Goal: Download file/media: Download file/media

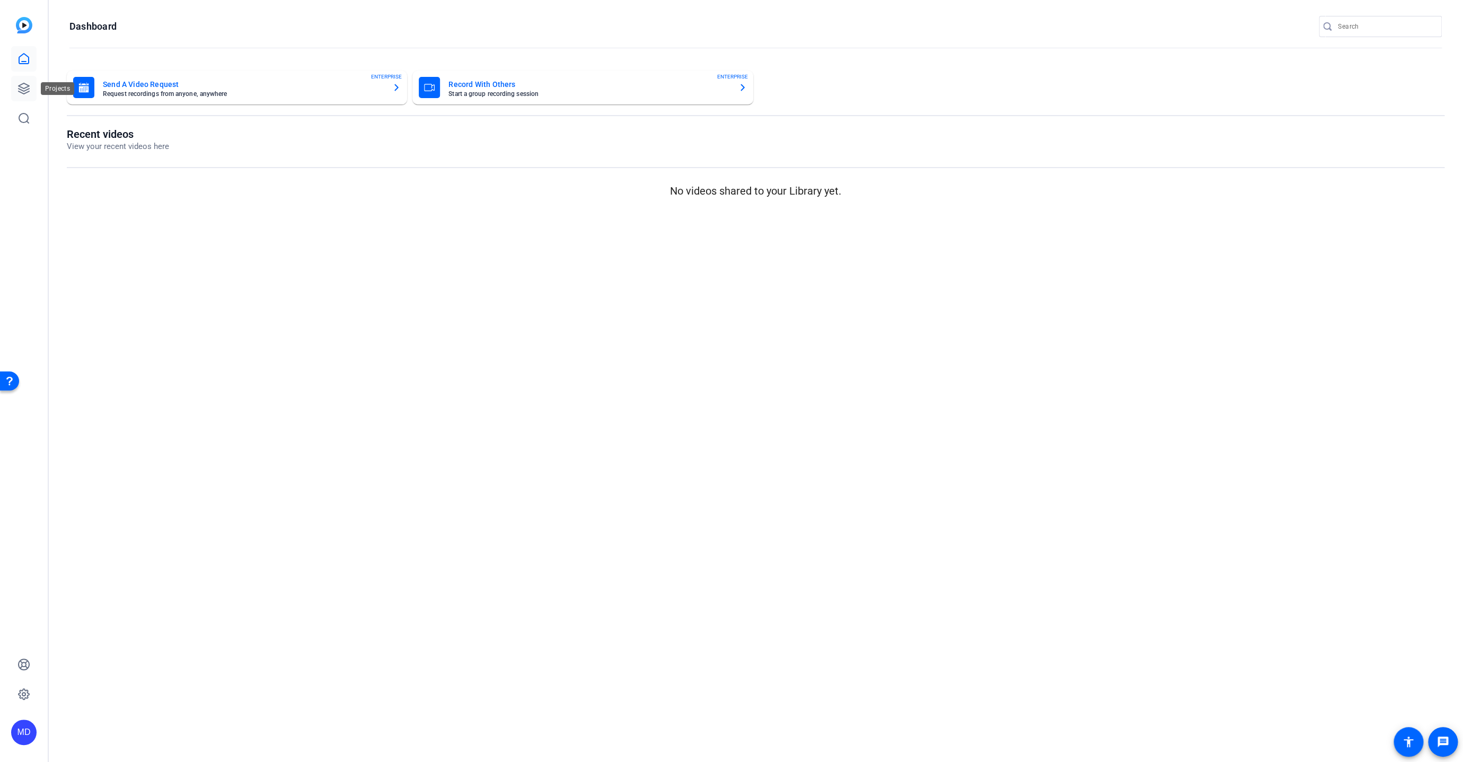
click at [31, 88] on link at bounding box center [23, 88] width 25 height 25
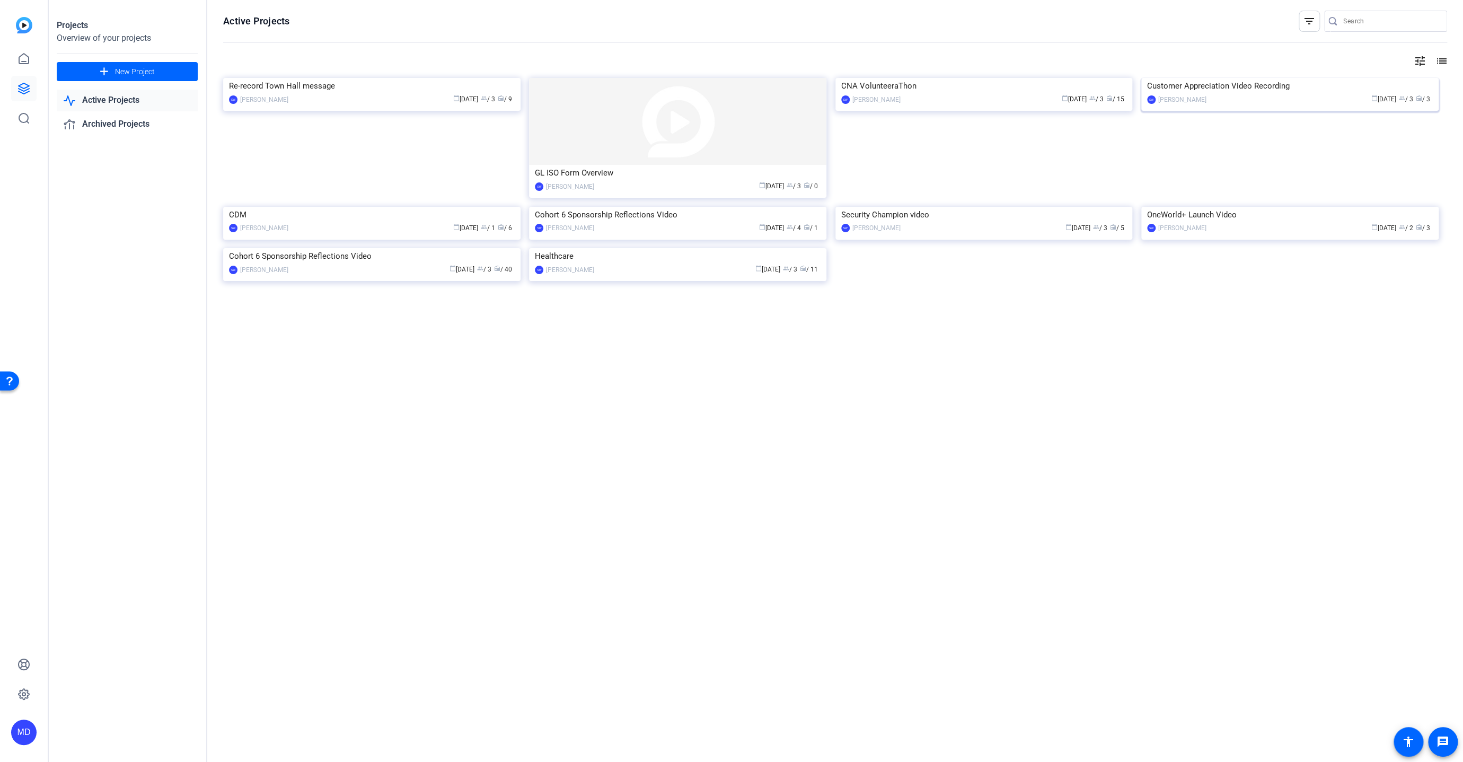
click at [1223, 78] on img at bounding box center [1289, 78] width 297 height 0
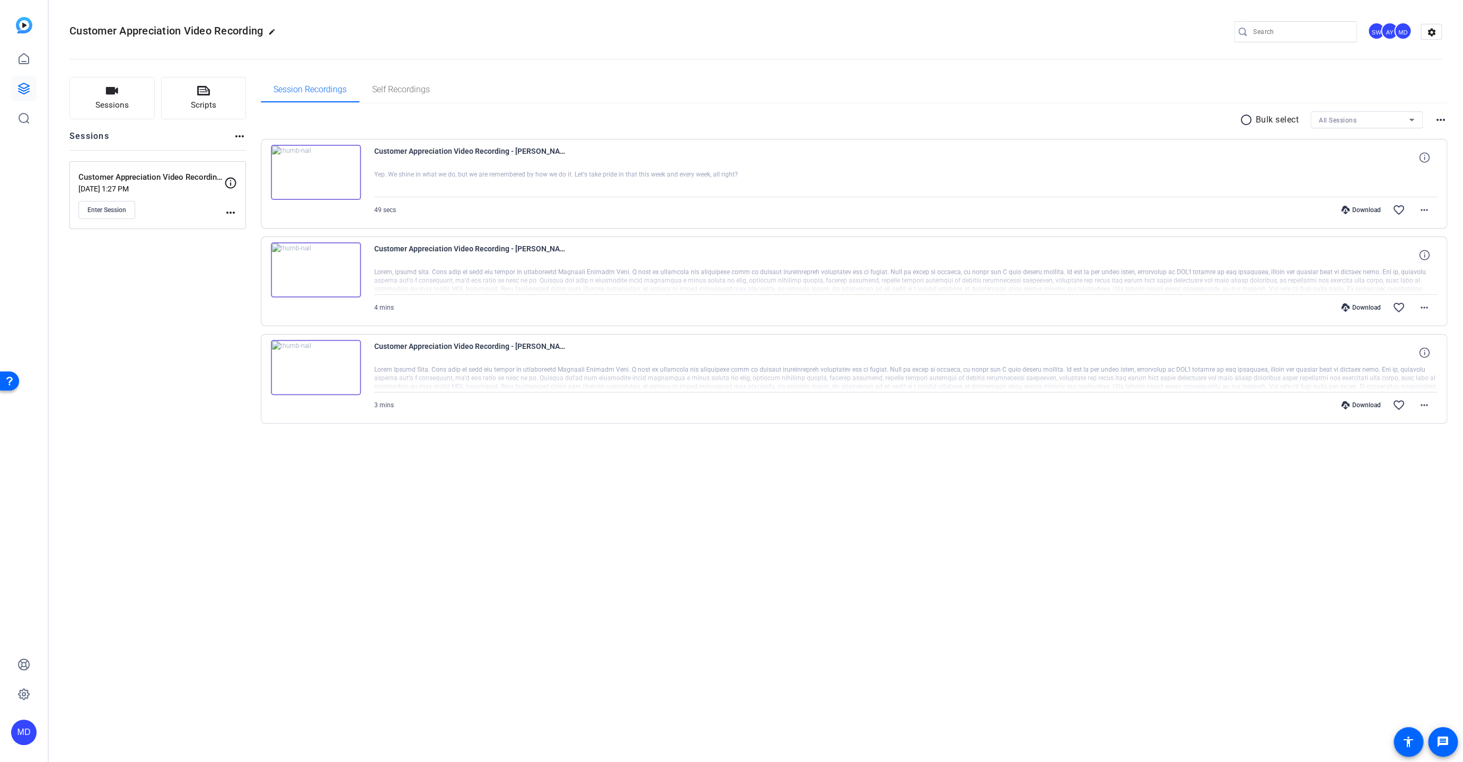
click at [365, 537] on div "Customer Appreciation Video Recording edit SW AY MD settings Sessions Scripts S…" at bounding box center [755, 381] width 1414 height 762
click at [1246, 118] on mat-icon "radio_button_unchecked" at bounding box center [1248, 119] width 16 height 13
click at [272, 148] on icon at bounding box center [276, 151] width 10 height 10
click at [1423, 205] on mat-icon "more_horiz" at bounding box center [1424, 209] width 13 height 13
click at [1384, 257] on span "Download MP4" at bounding box center [1397, 257] width 64 height 13
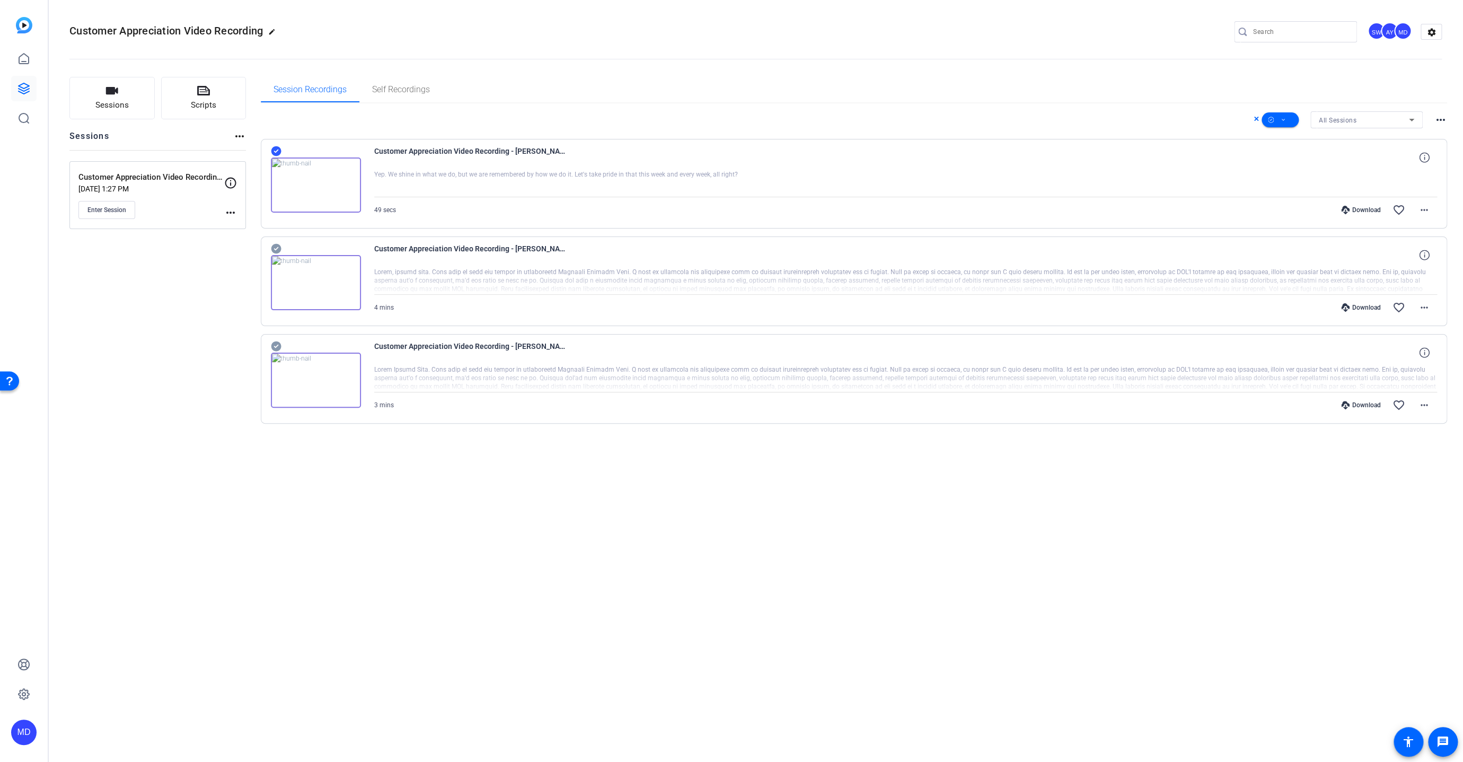
click at [278, 149] on icon at bounding box center [276, 151] width 10 height 10
click at [276, 245] on icon at bounding box center [276, 249] width 10 height 10
click at [275, 342] on icon at bounding box center [276, 346] width 10 height 10
click at [1290, 117] on span at bounding box center [1279, 119] width 37 height 25
click at [1297, 174] on span "Download MP4" at bounding box center [1298, 176] width 56 height 13
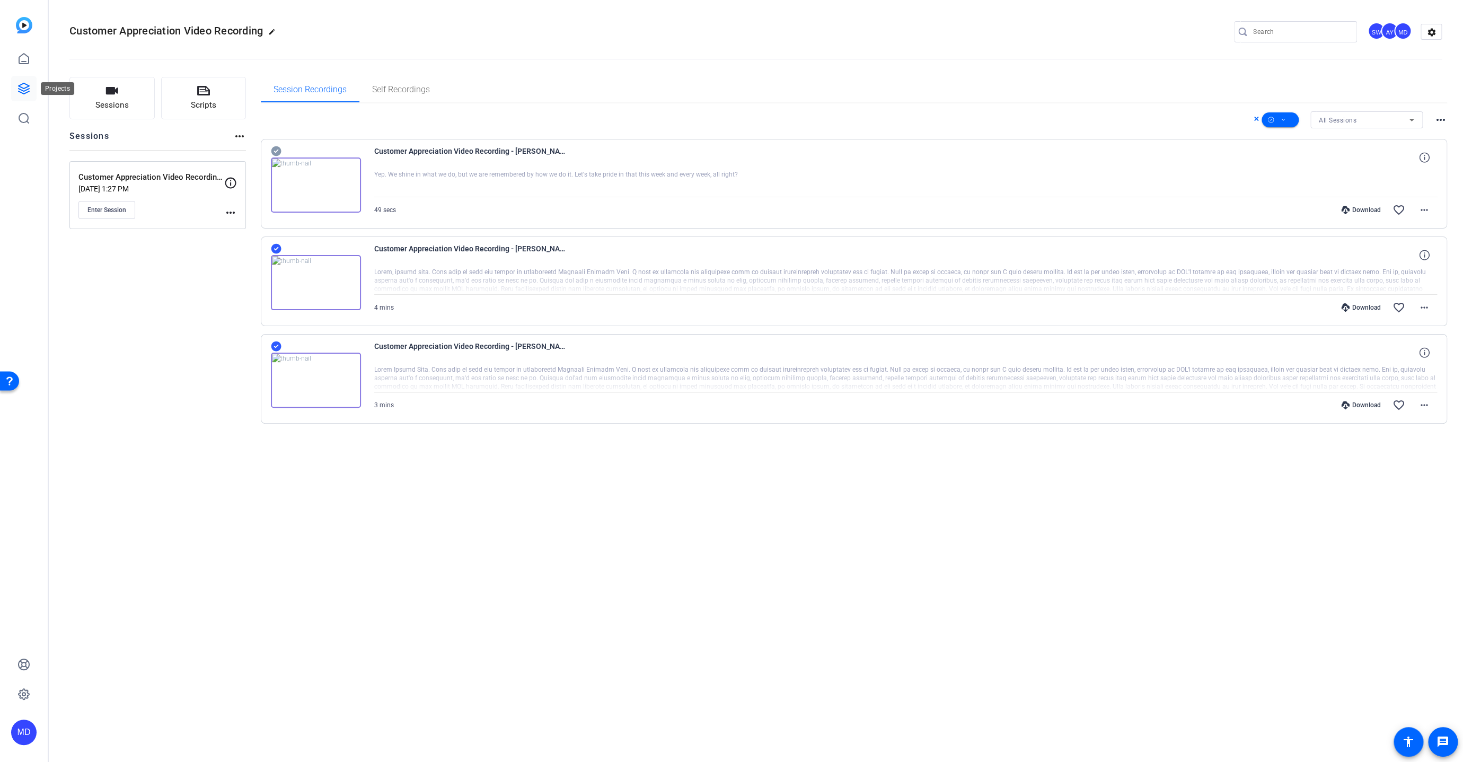
click at [31, 89] on link at bounding box center [23, 88] width 25 height 25
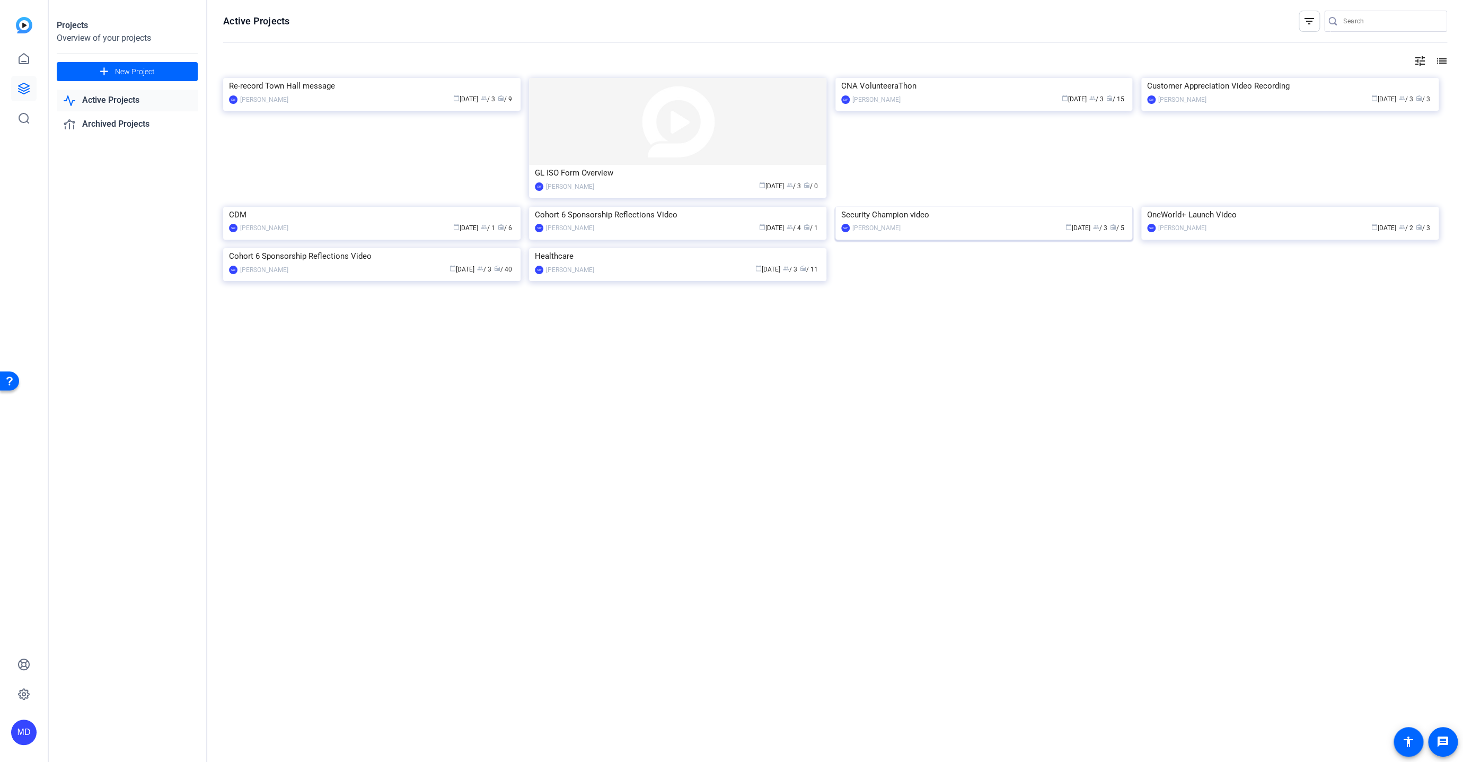
click at [996, 207] on img at bounding box center [983, 207] width 297 height 0
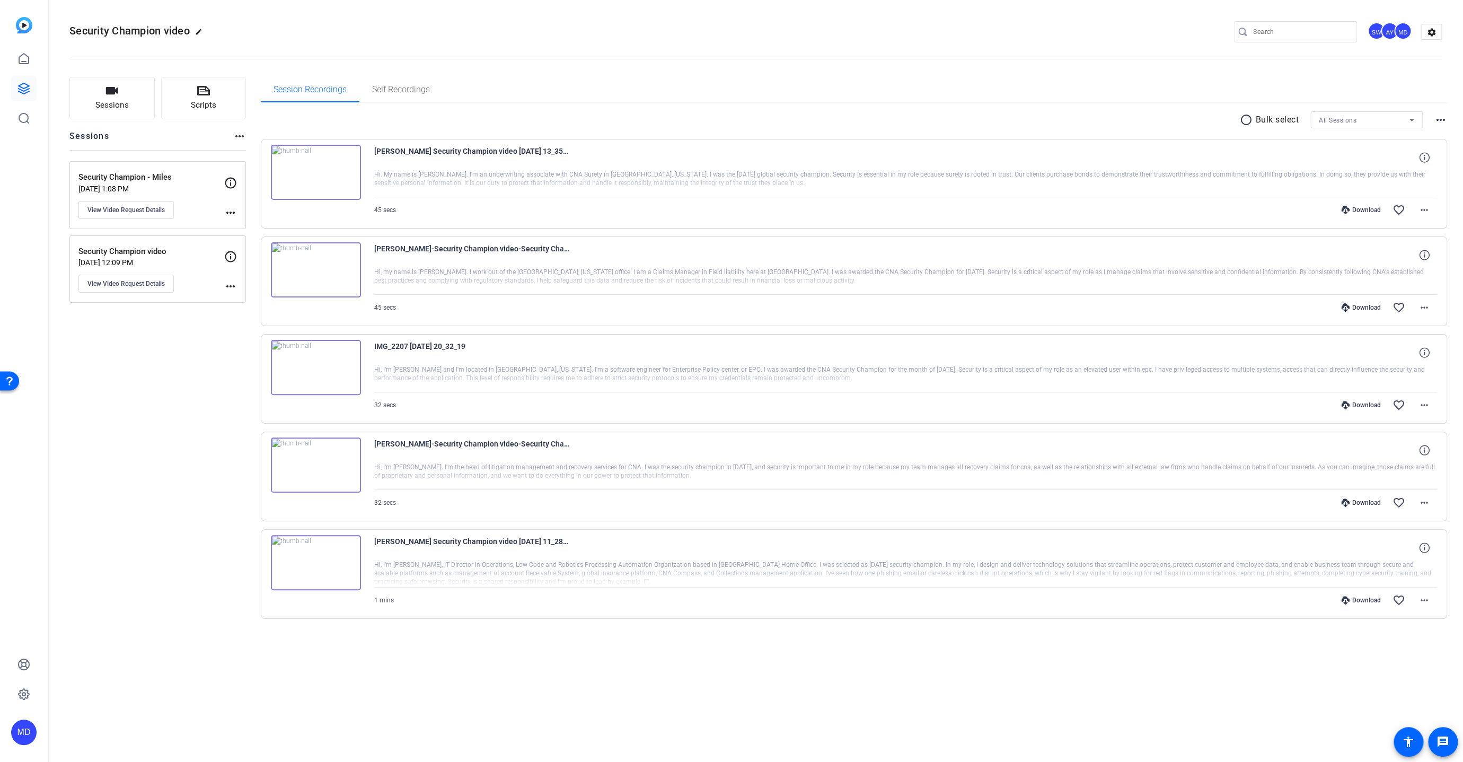
click at [305, 679] on div "Security Champion video edit SW AY MD settings Sessions Scripts Sessions more_h…" at bounding box center [755, 381] width 1414 height 762
click at [23, 92] on icon at bounding box center [23, 88] width 13 height 13
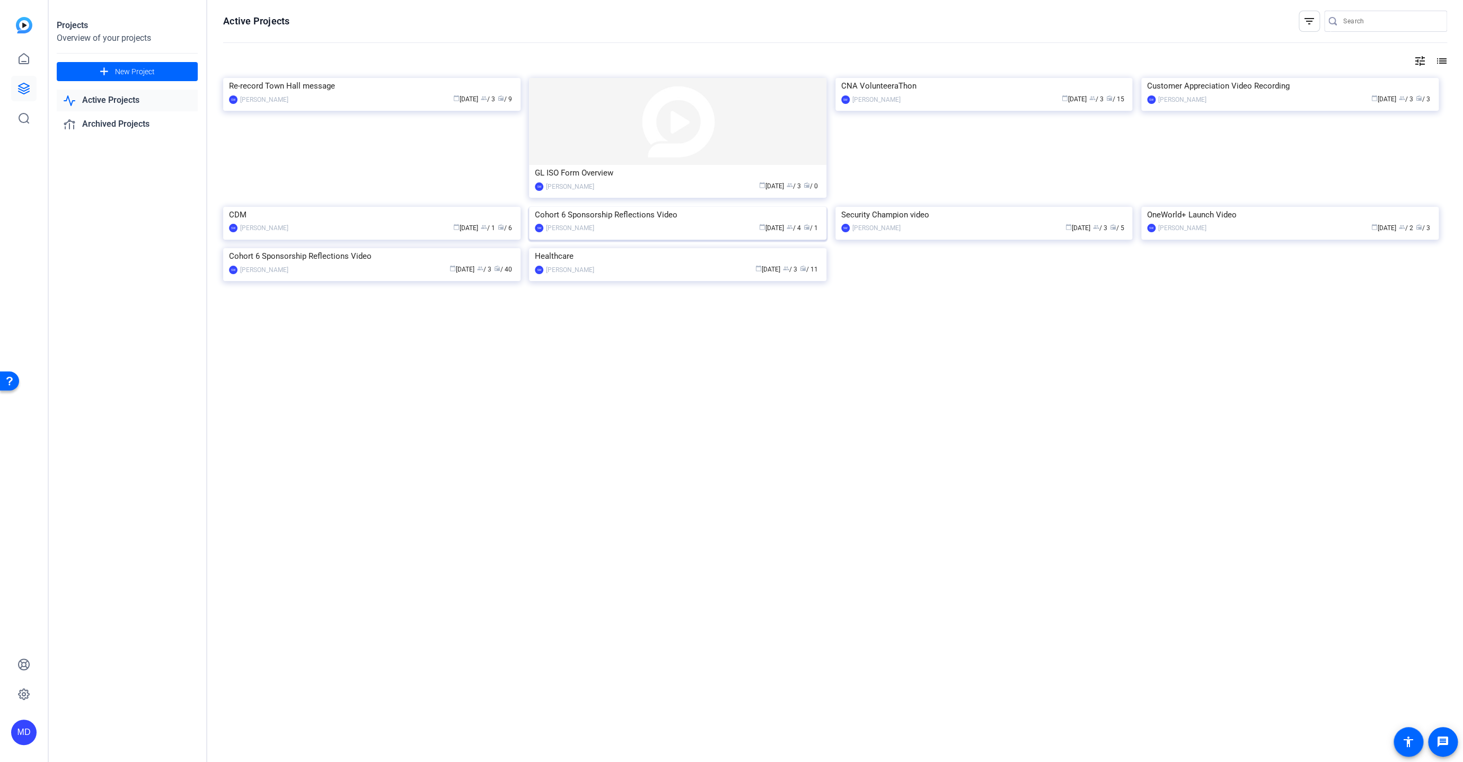
click at [740, 207] on img at bounding box center [677, 207] width 297 height 0
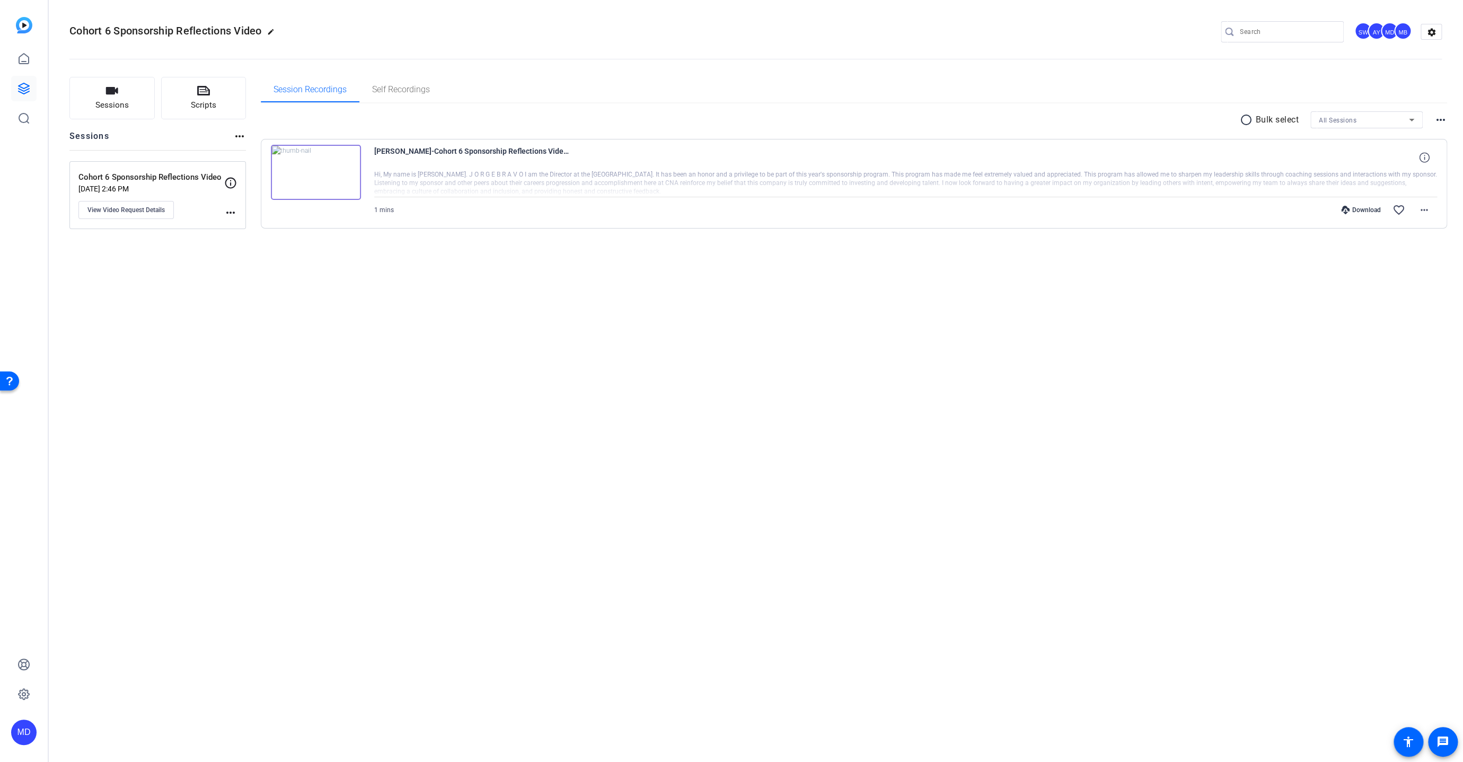
click at [258, 299] on div "Cohort 6 Sponsorship Reflections Video edit SW AY MD MB settings Sessions Scrip…" at bounding box center [755, 381] width 1414 height 762
click at [1428, 214] on mat-icon "more_horiz" at bounding box center [1424, 209] width 13 height 13
click at [1401, 260] on span "Download MP4" at bounding box center [1397, 257] width 64 height 13
click at [24, 91] on icon at bounding box center [24, 88] width 11 height 11
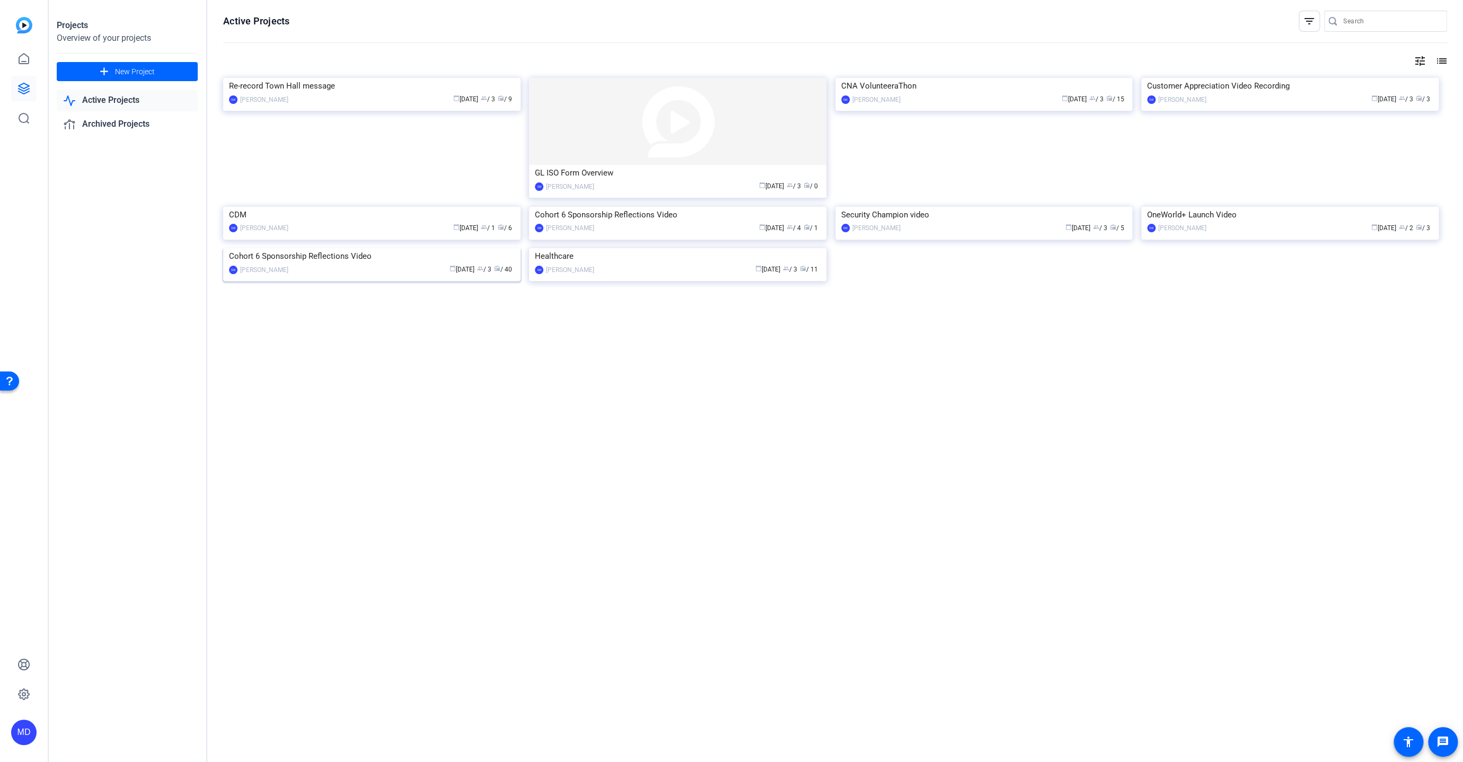
click at [281, 264] on div "Cohort 6 Sponsorship Reflections Video" at bounding box center [372, 256] width 286 height 16
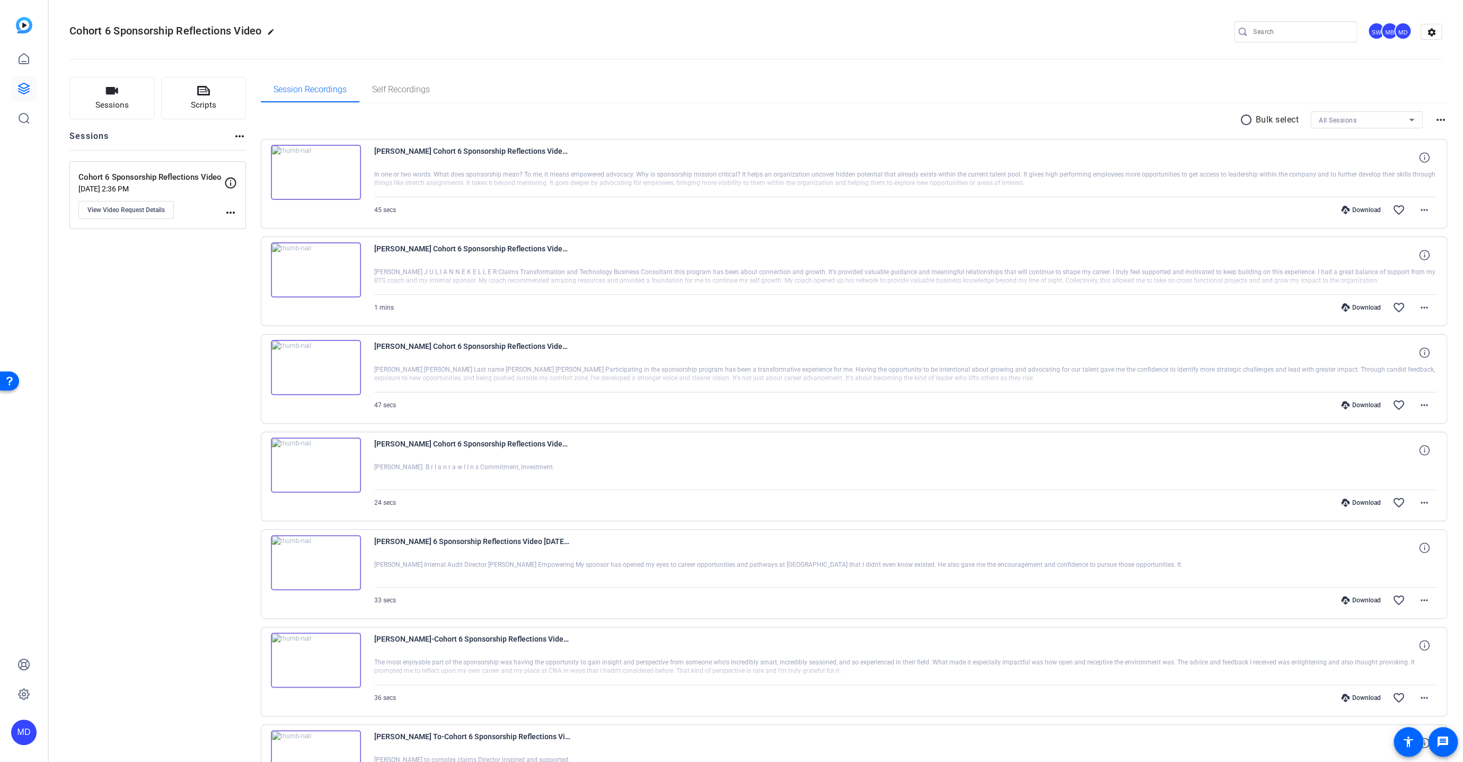
click at [1240, 118] on mat-icon "radio_button_unchecked" at bounding box center [1248, 119] width 16 height 13
click at [276, 148] on icon at bounding box center [276, 151] width 10 height 10
click at [276, 247] on icon at bounding box center [276, 248] width 11 height 13
click at [273, 343] on icon at bounding box center [276, 346] width 10 height 10
click at [275, 440] on icon at bounding box center [276, 444] width 10 height 10
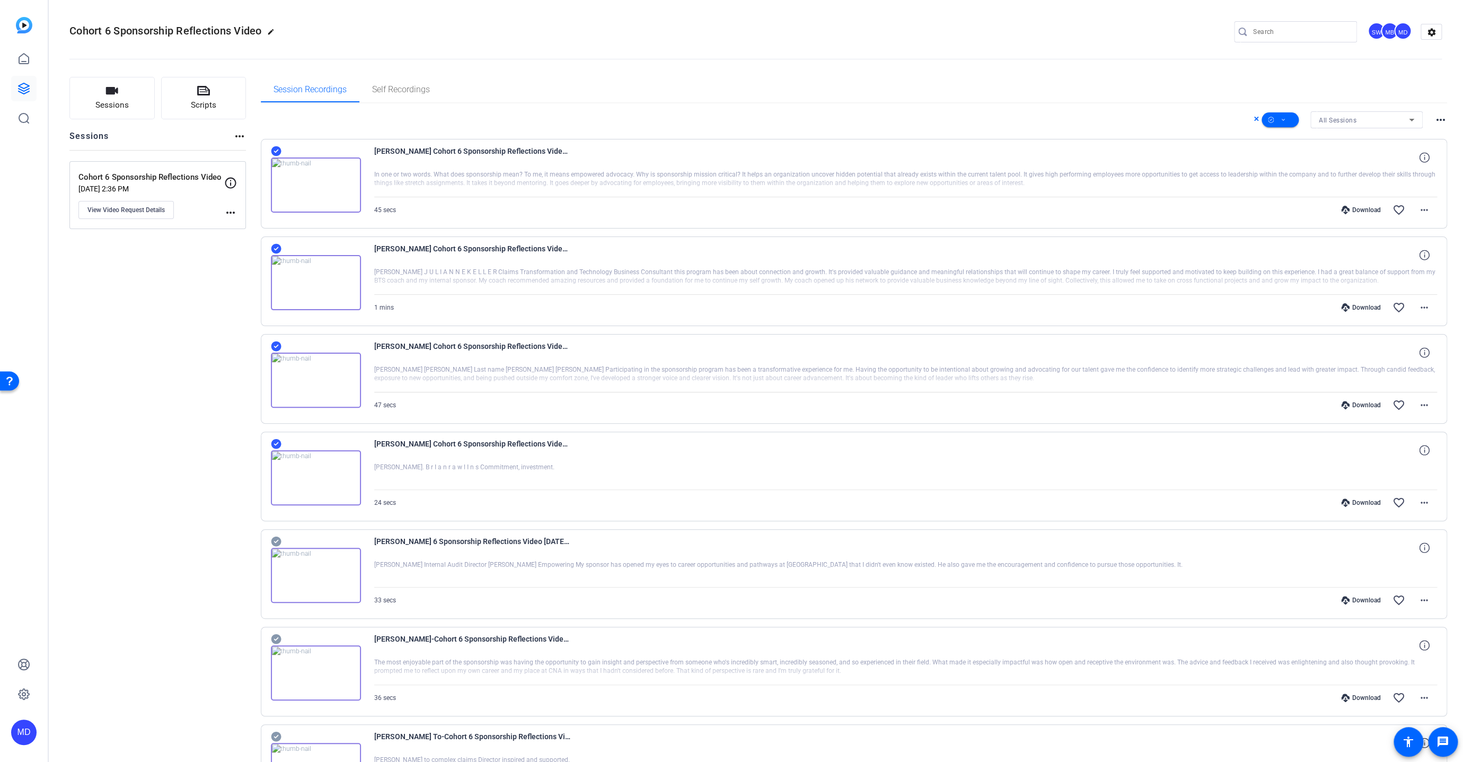
click at [276, 540] on icon at bounding box center [276, 541] width 10 height 10
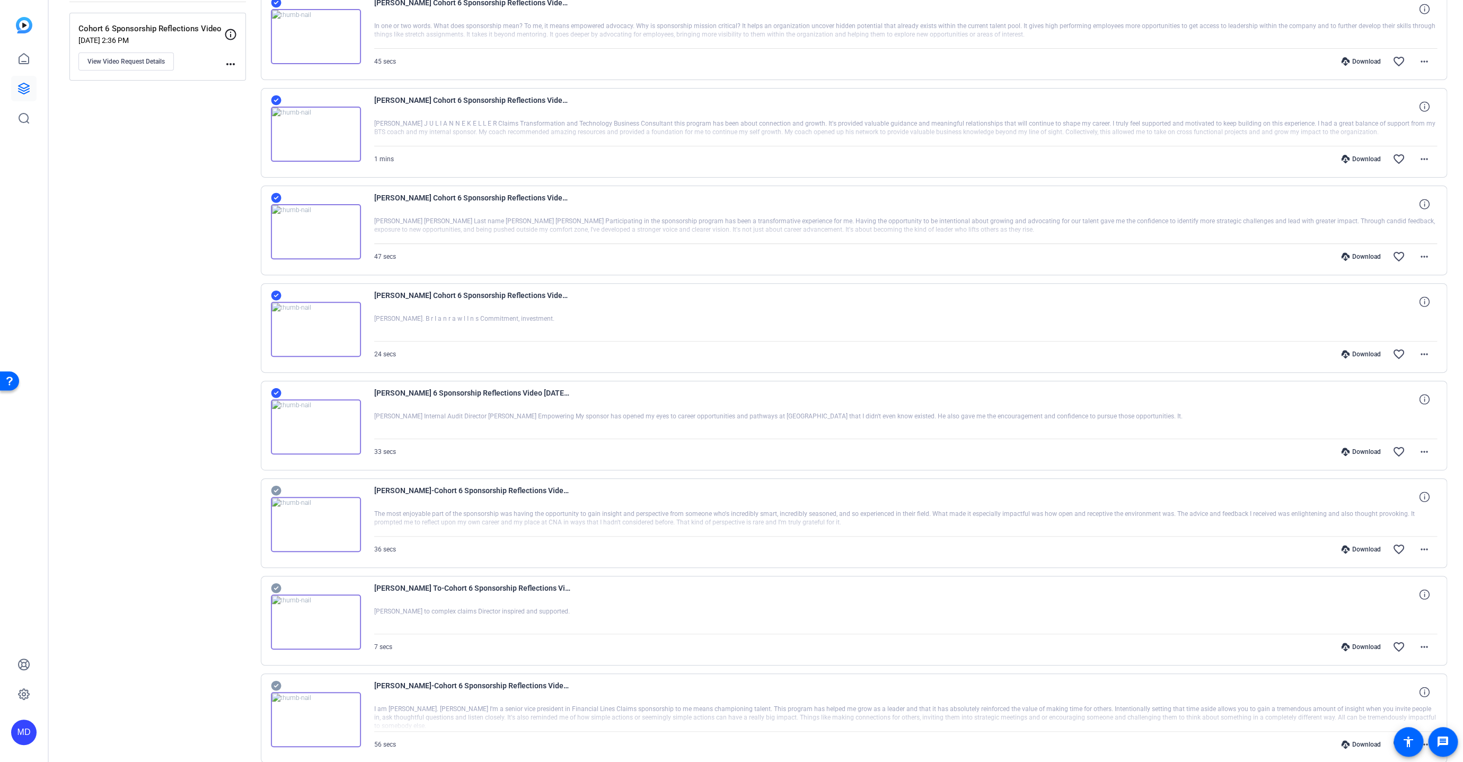
scroll to position [148, 0]
click at [274, 488] on icon at bounding box center [276, 490] width 11 height 13
click at [275, 583] on icon at bounding box center [276, 588] width 10 height 10
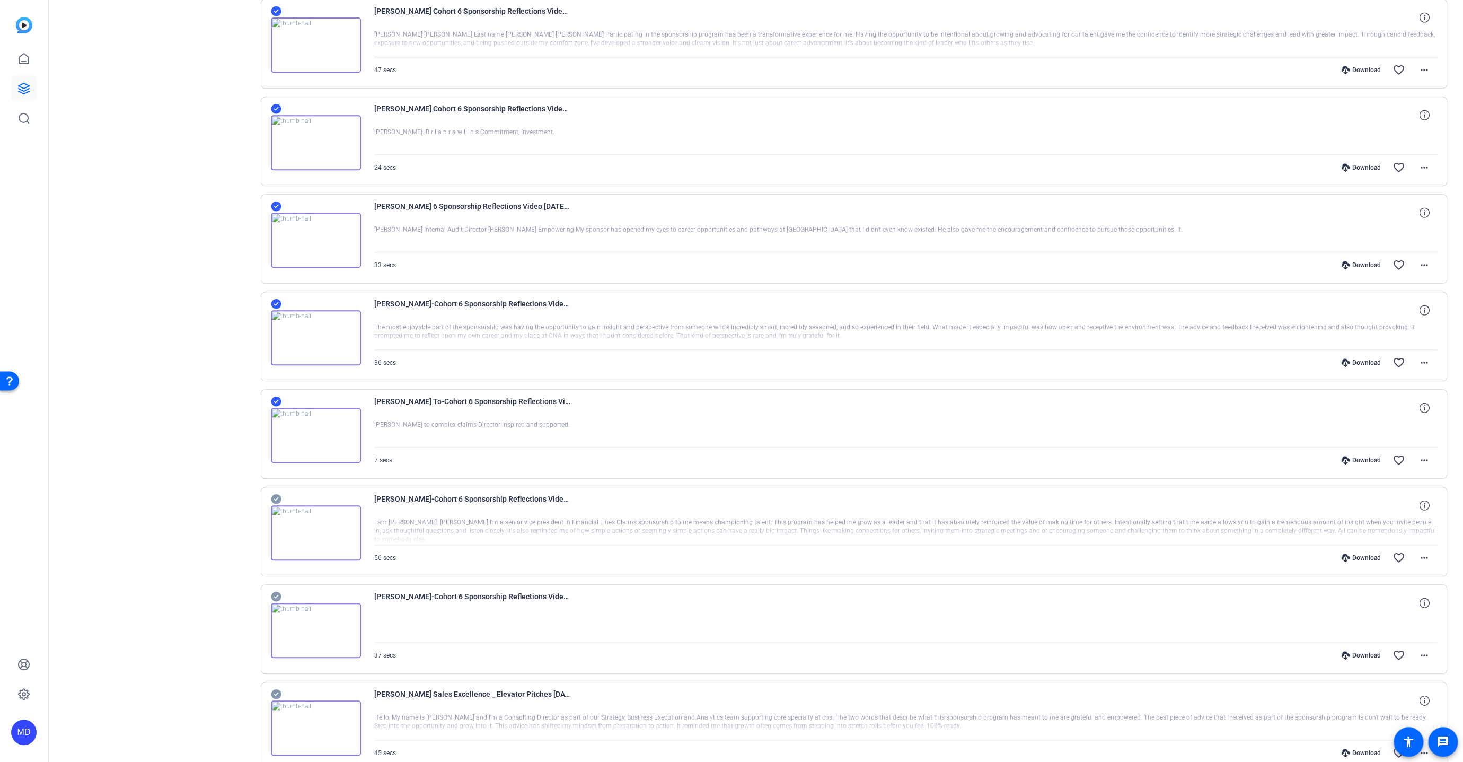
scroll to position [335, 0]
click at [278, 494] on icon at bounding box center [276, 499] width 10 height 10
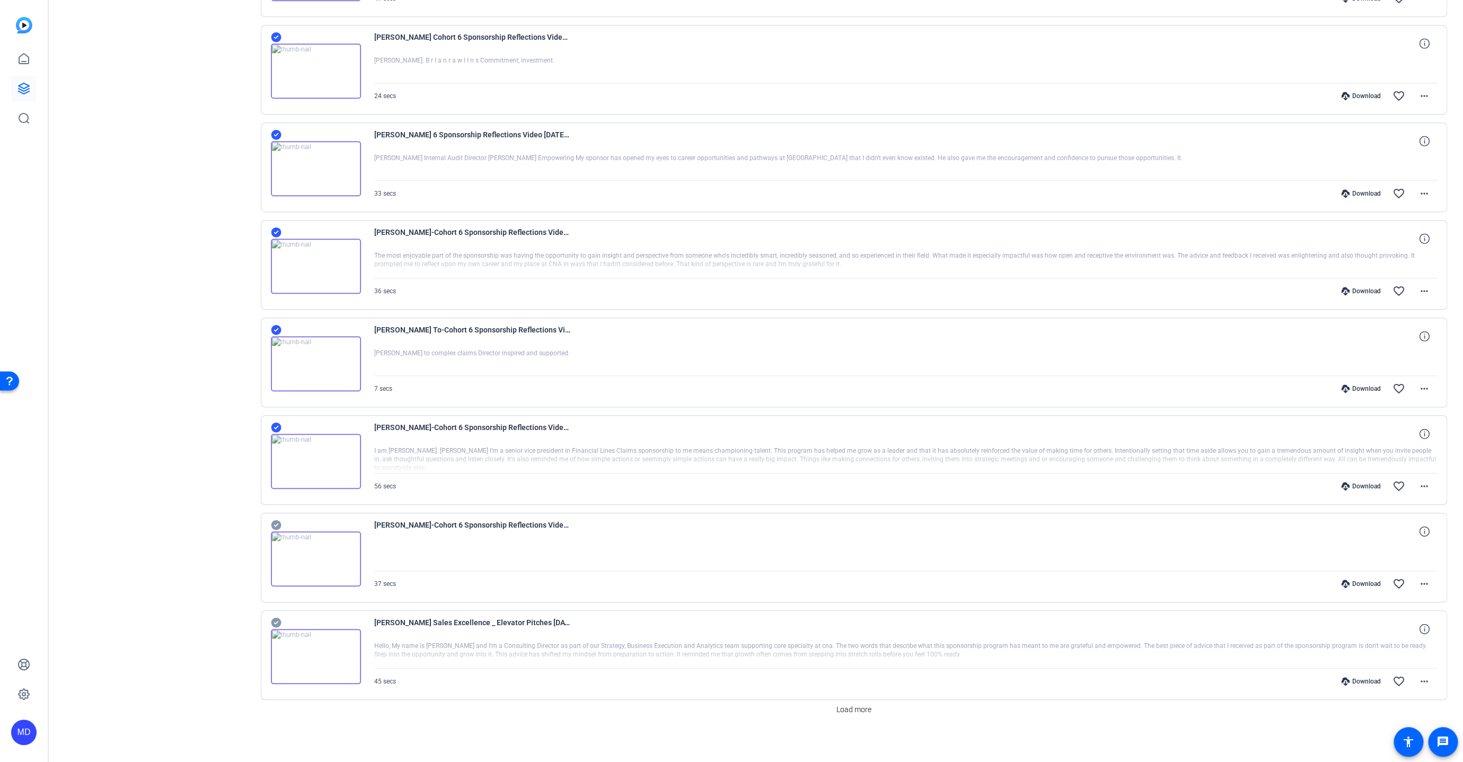
click at [275, 520] on icon at bounding box center [276, 525] width 10 height 10
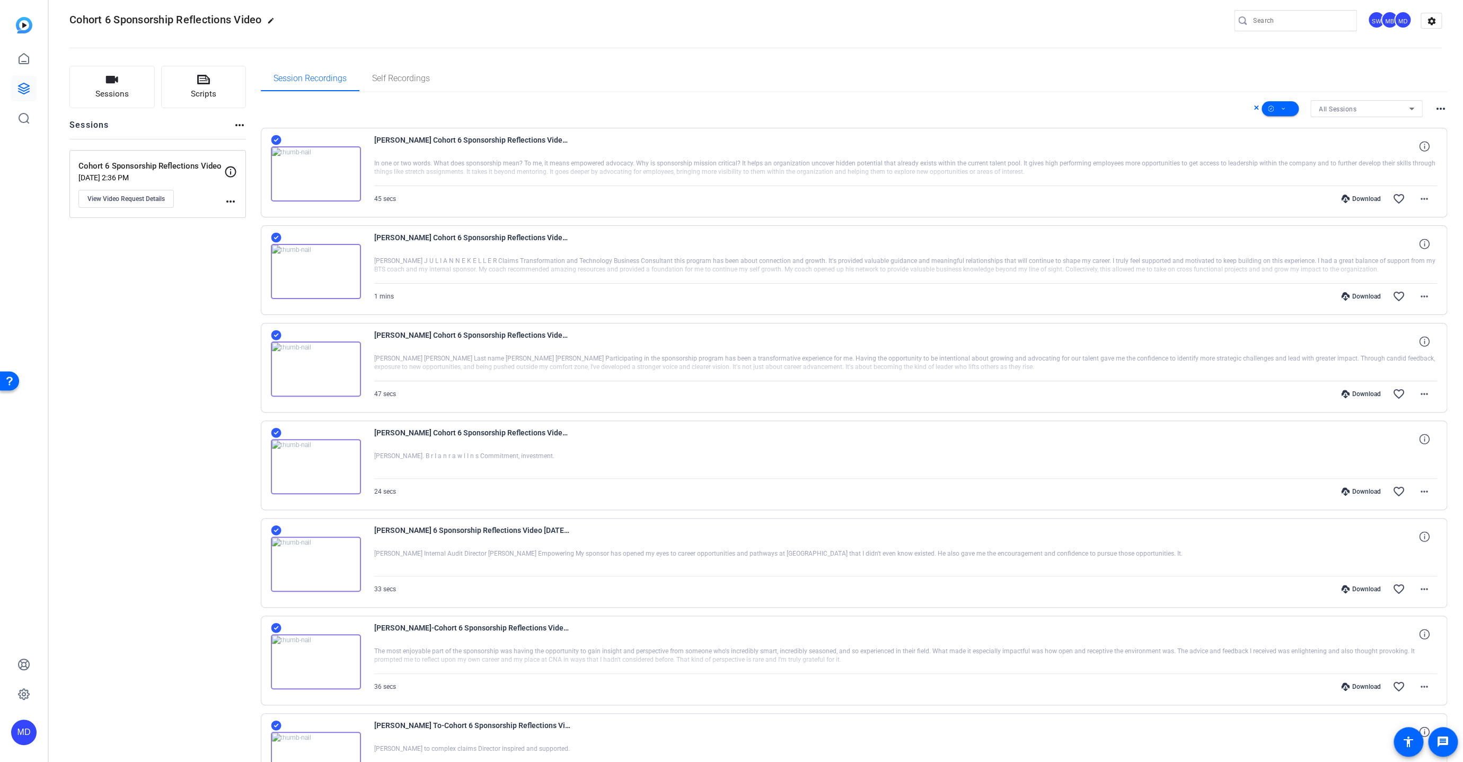
scroll to position [0, 0]
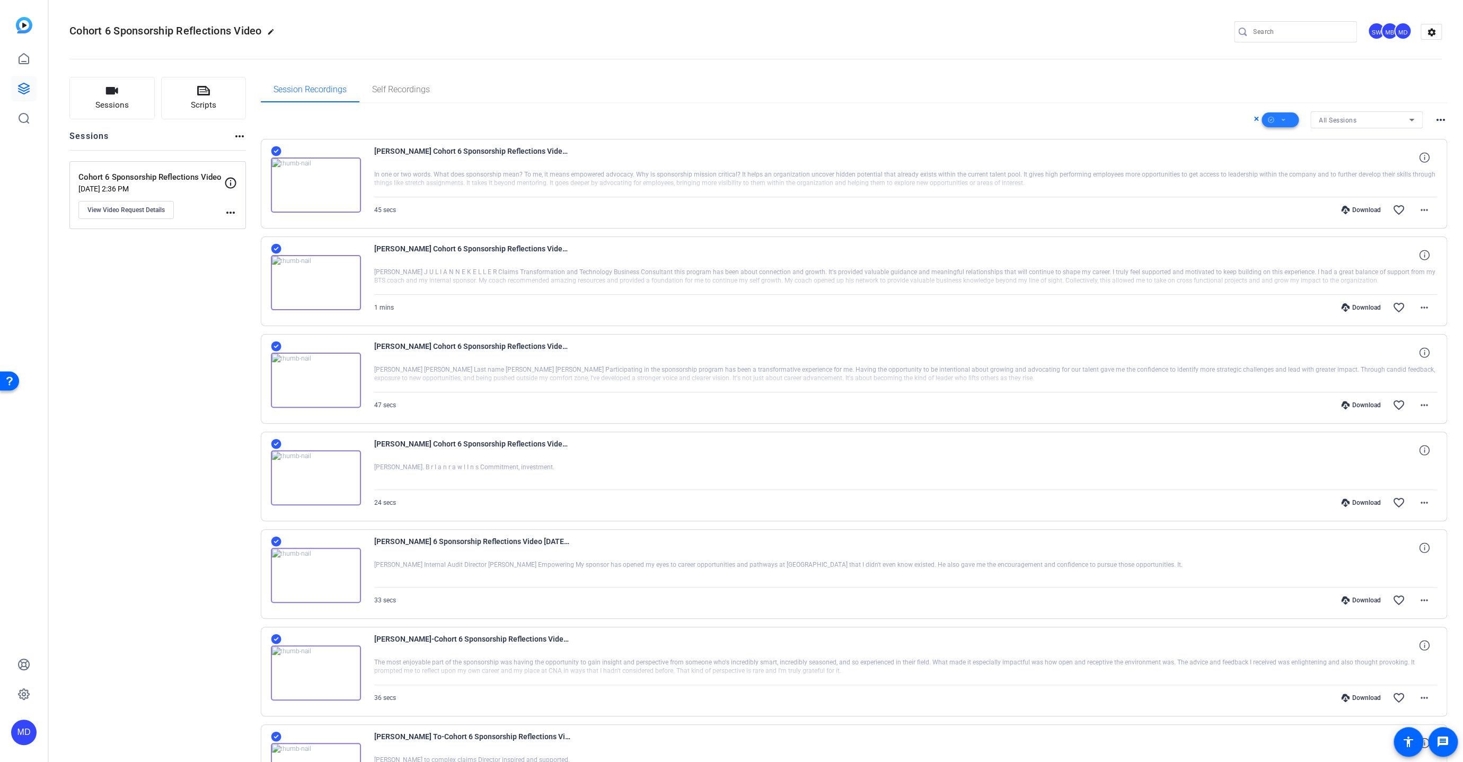
click at [1281, 114] on span at bounding box center [1279, 119] width 37 height 25
click at [1294, 175] on span "Download MP4" at bounding box center [1293, 176] width 56 height 13
click at [20, 85] on icon at bounding box center [23, 88] width 13 height 13
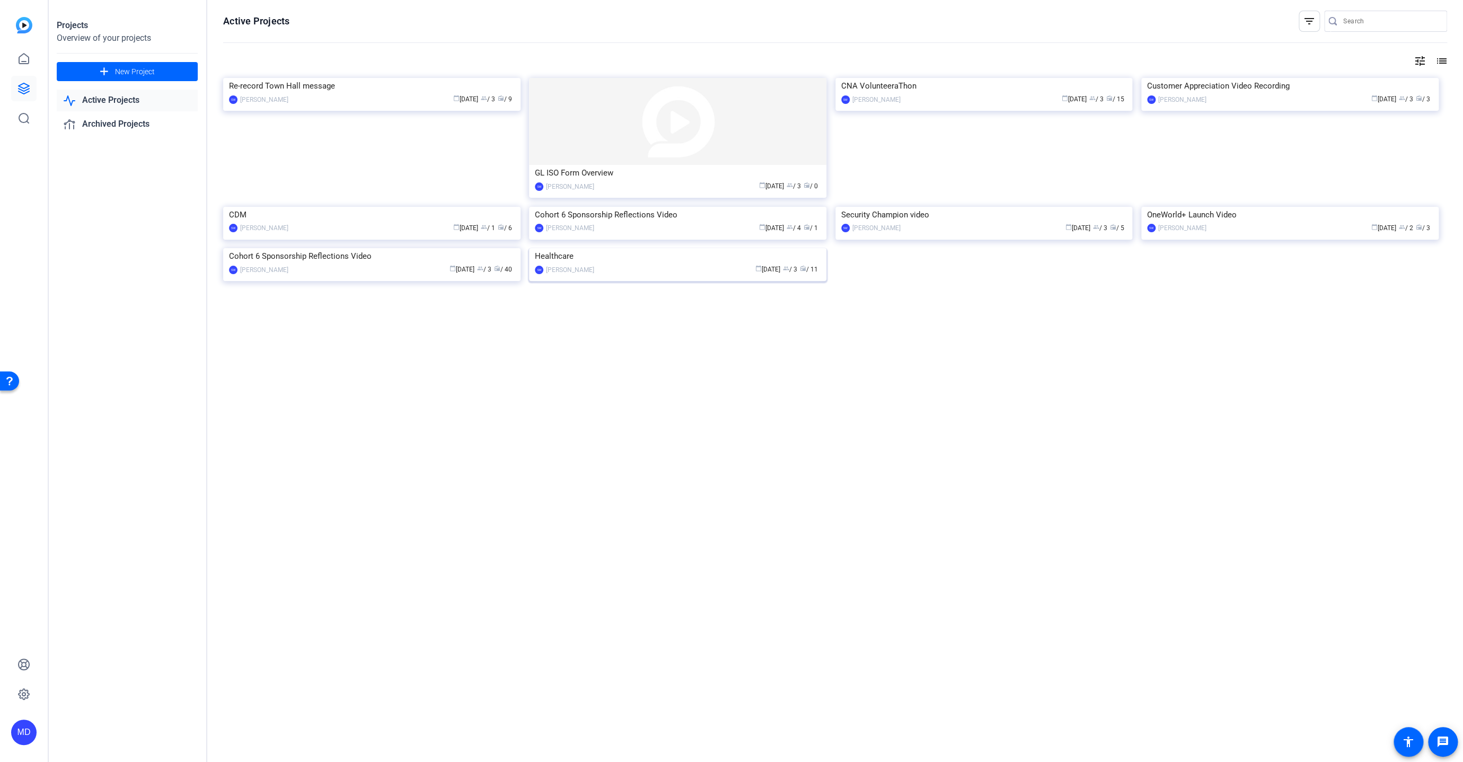
click at [617, 248] on img at bounding box center [677, 248] width 297 height 0
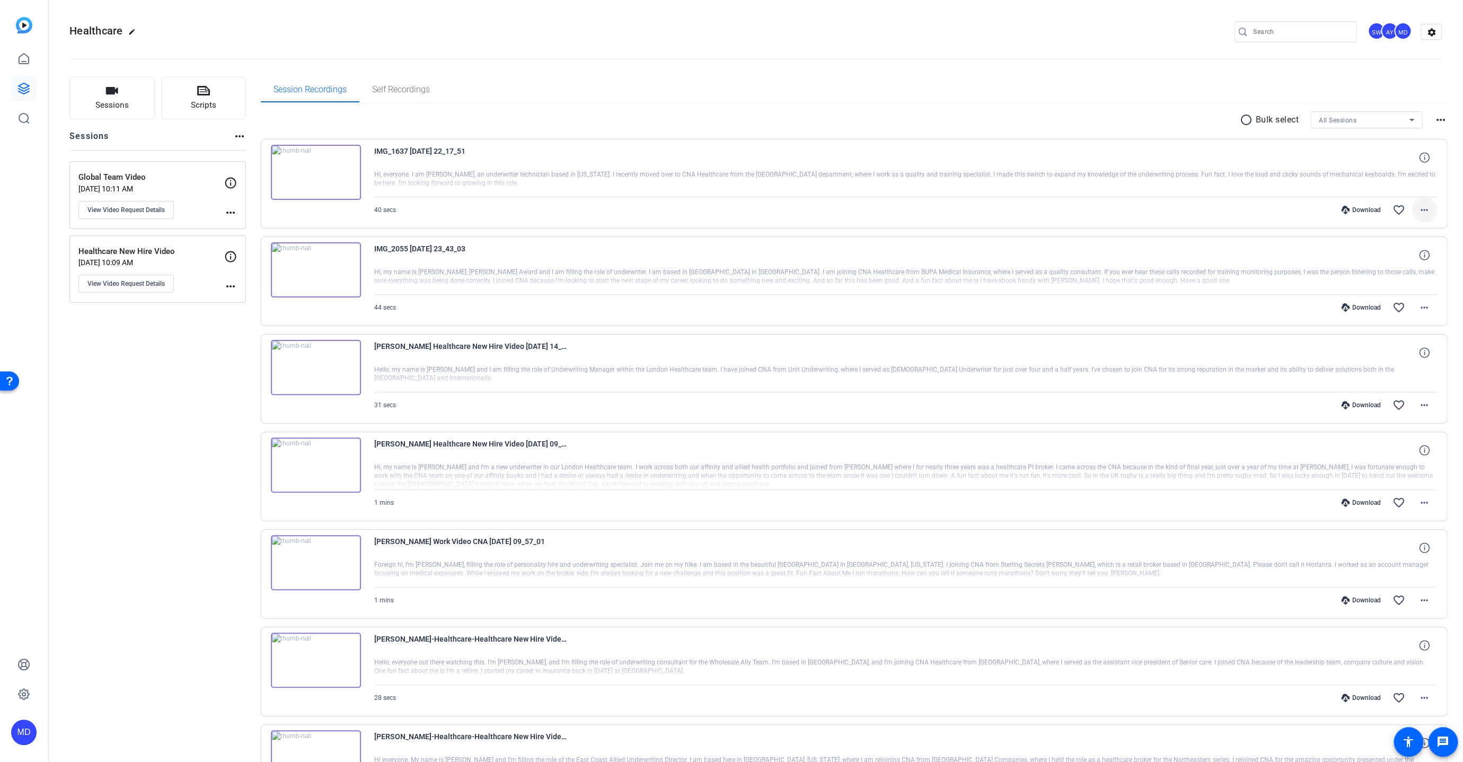
click at [1419, 211] on mat-icon "more_horiz" at bounding box center [1424, 209] width 13 height 13
click at [1388, 257] on span "Download MP4" at bounding box center [1392, 257] width 64 height 13
click at [1241, 121] on mat-icon "radio_button_unchecked" at bounding box center [1248, 119] width 16 height 13
click at [275, 245] on icon at bounding box center [276, 249] width 10 height 10
click at [272, 340] on icon at bounding box center [276, 346] width 11 height 13
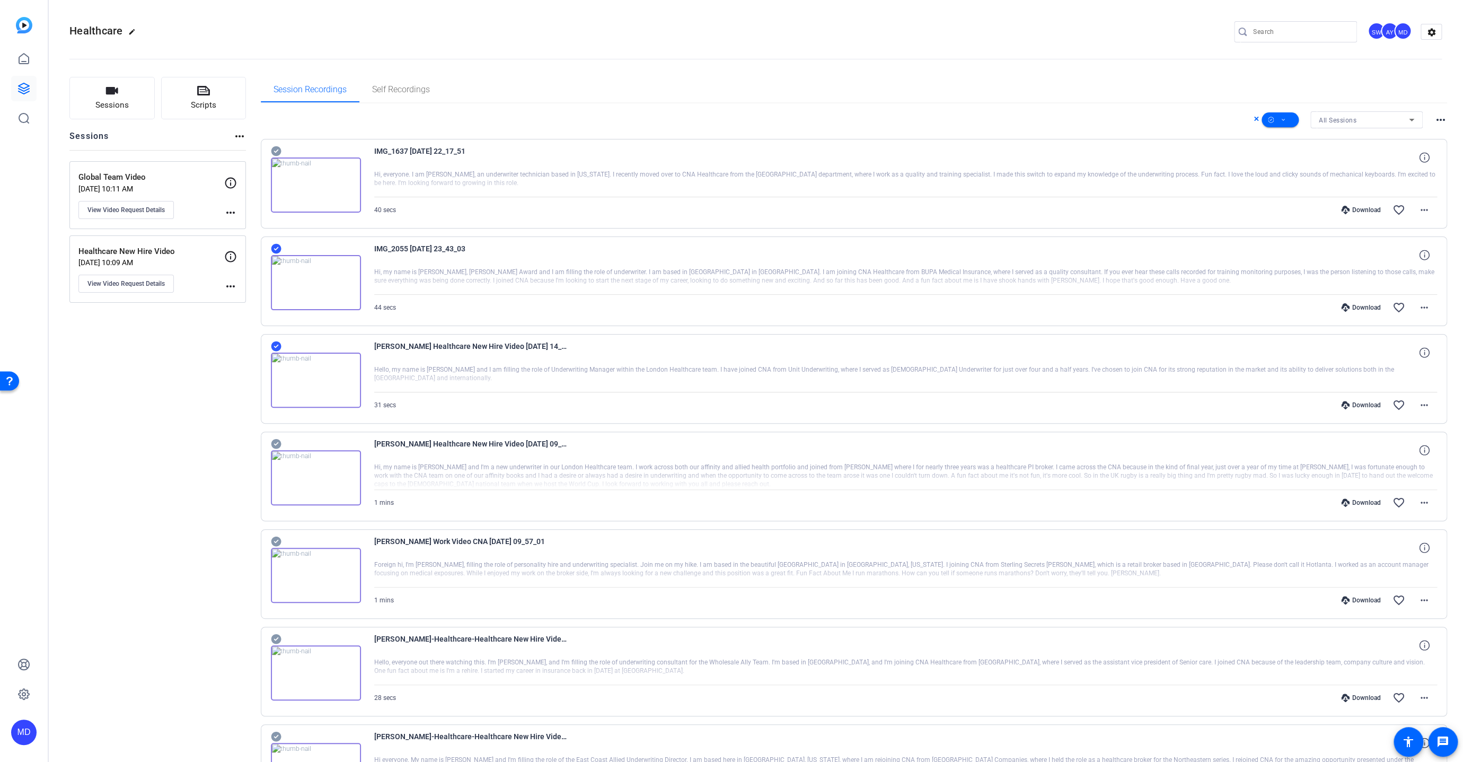
click at [276, 442] on icon at bounding box center [276, 443] width 11 height 13
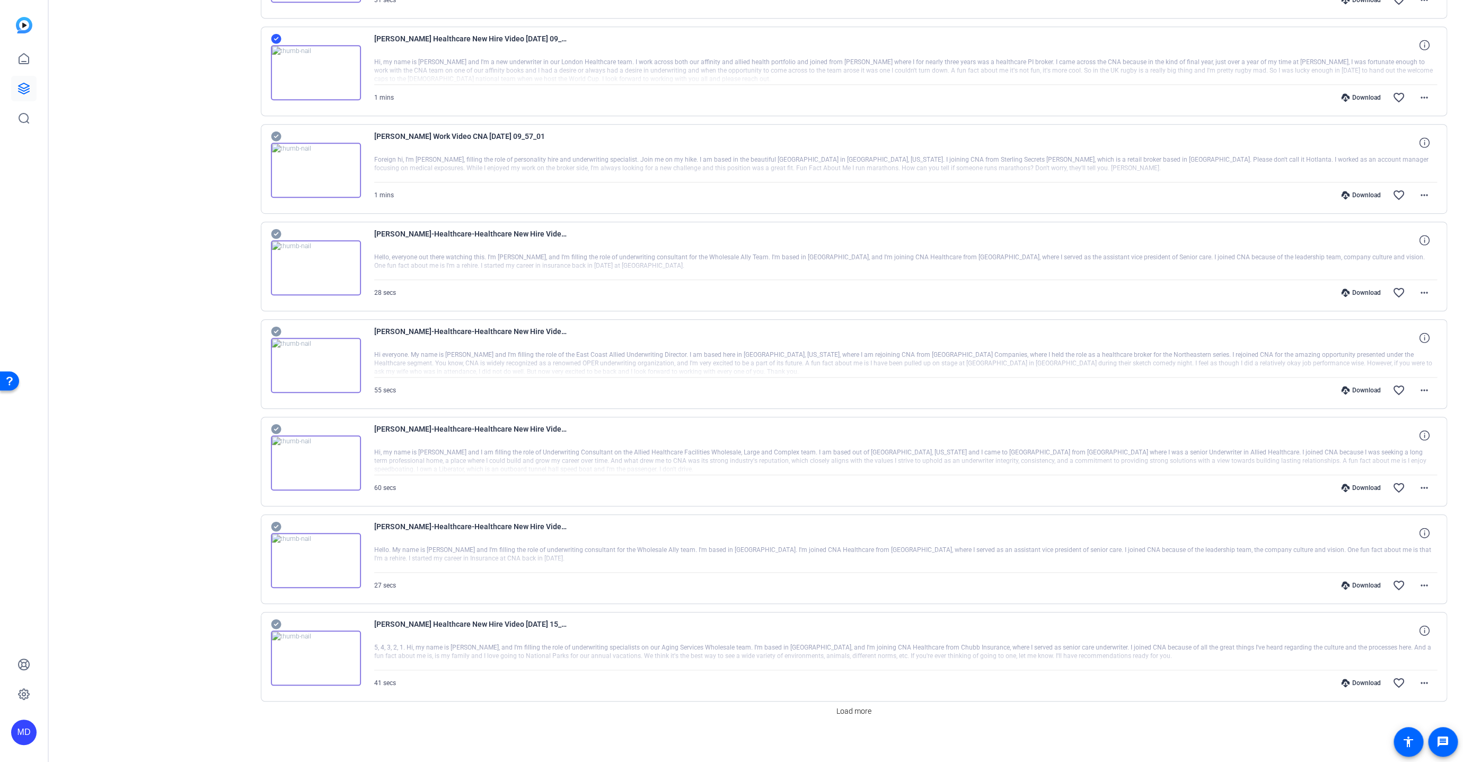
scroll to position [406, 0]
click at [845, 704] on span "Load more" at bounding box center [853, 709] width 35 height 11
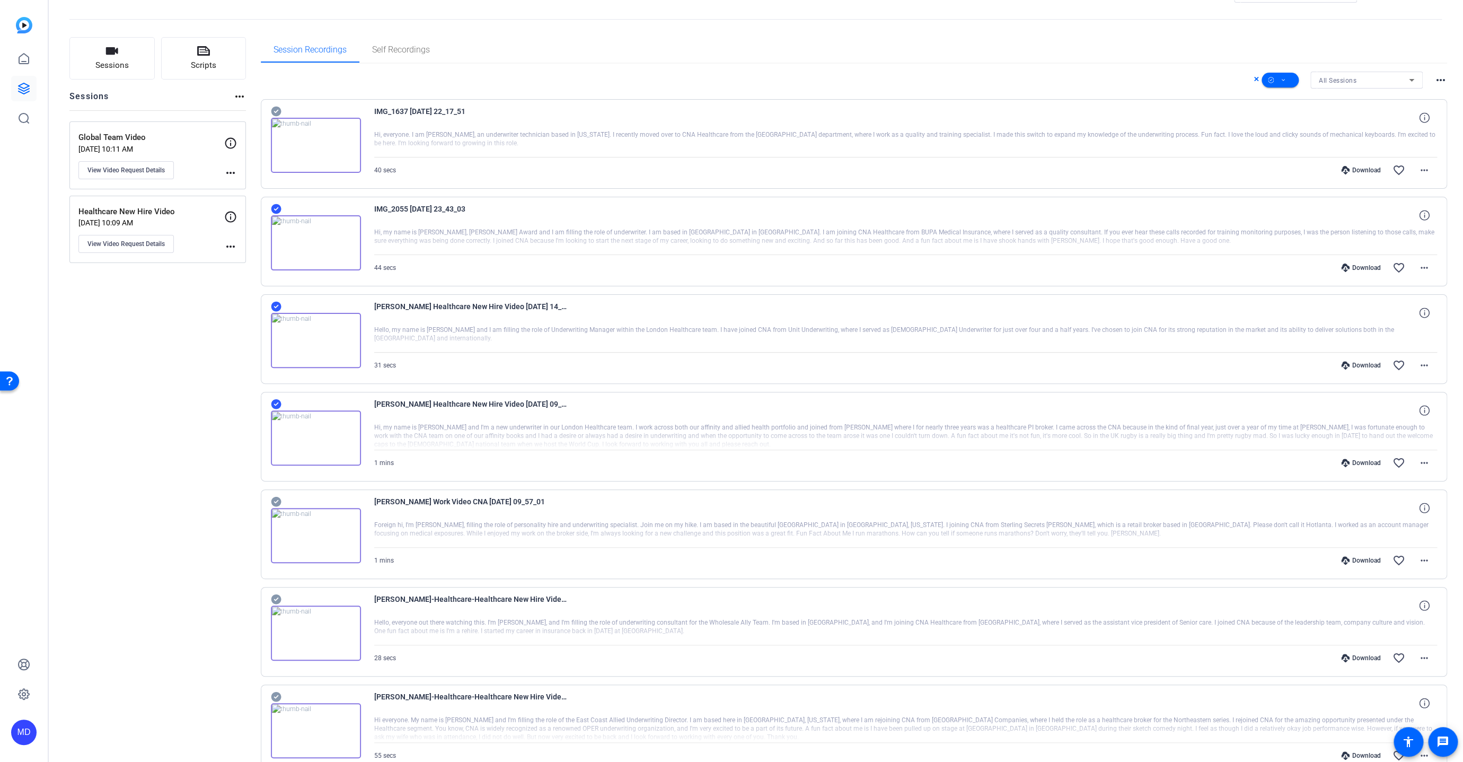
scroll to position [0, 0]
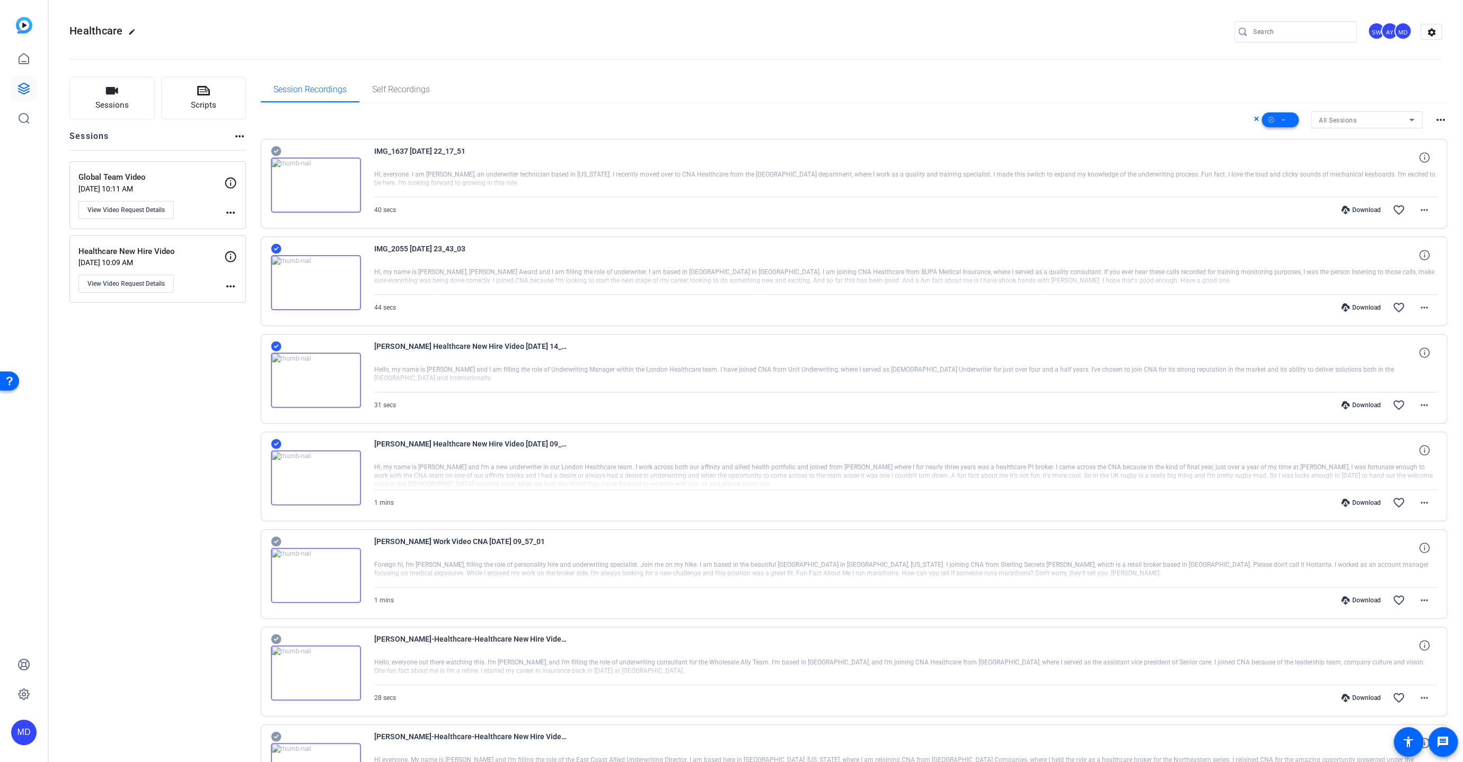
click at [1275, 114] on span at bounding box center [1279, 119] width 37 height 25
click at [1282, 173] on span "Download MP4" at bounding box center [1293, 176] width 56 height 13
click at [29, 88] on icon at bounding box center [24, 88] width 11 height 11
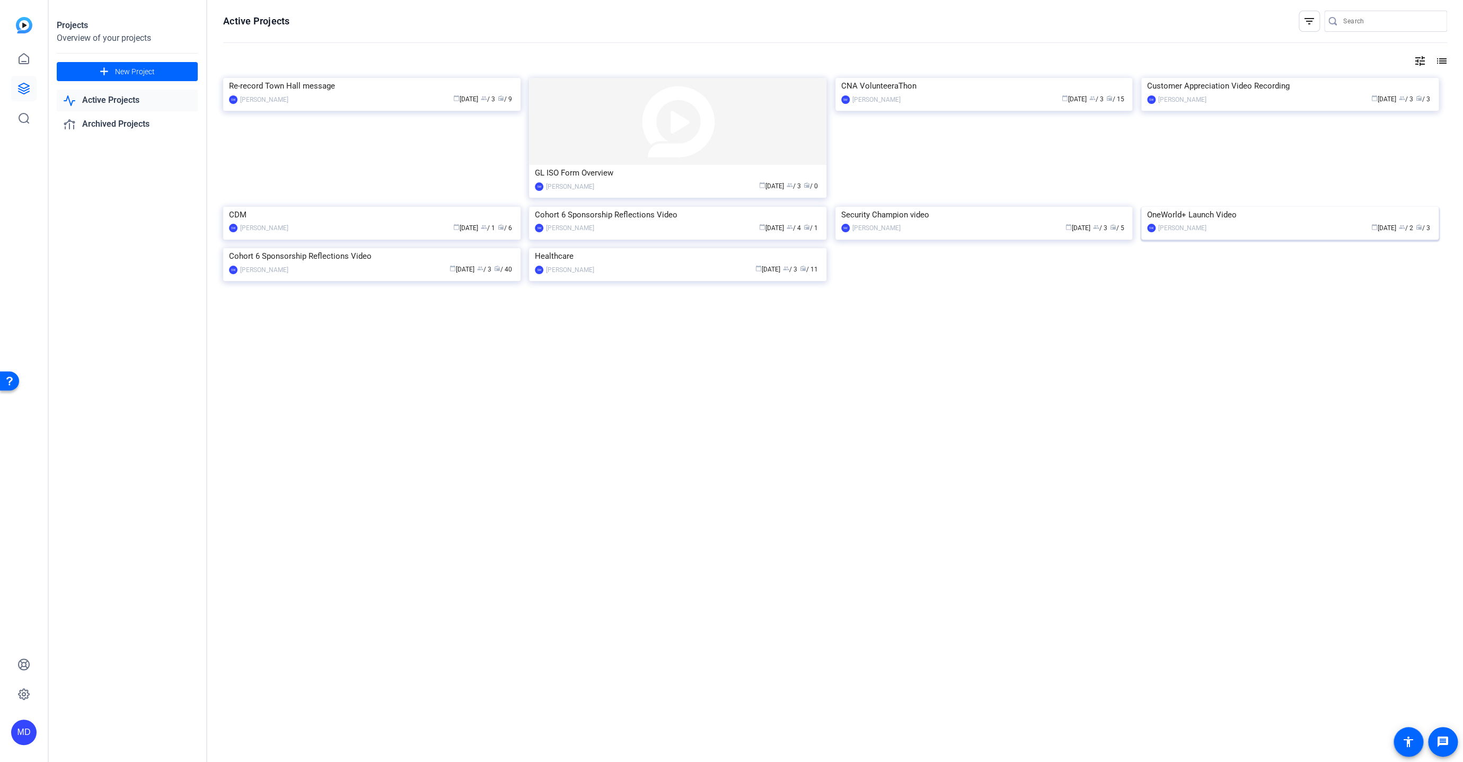
click at [1181, 207] on img at bounding box center [1289, 207] width 297 height 0
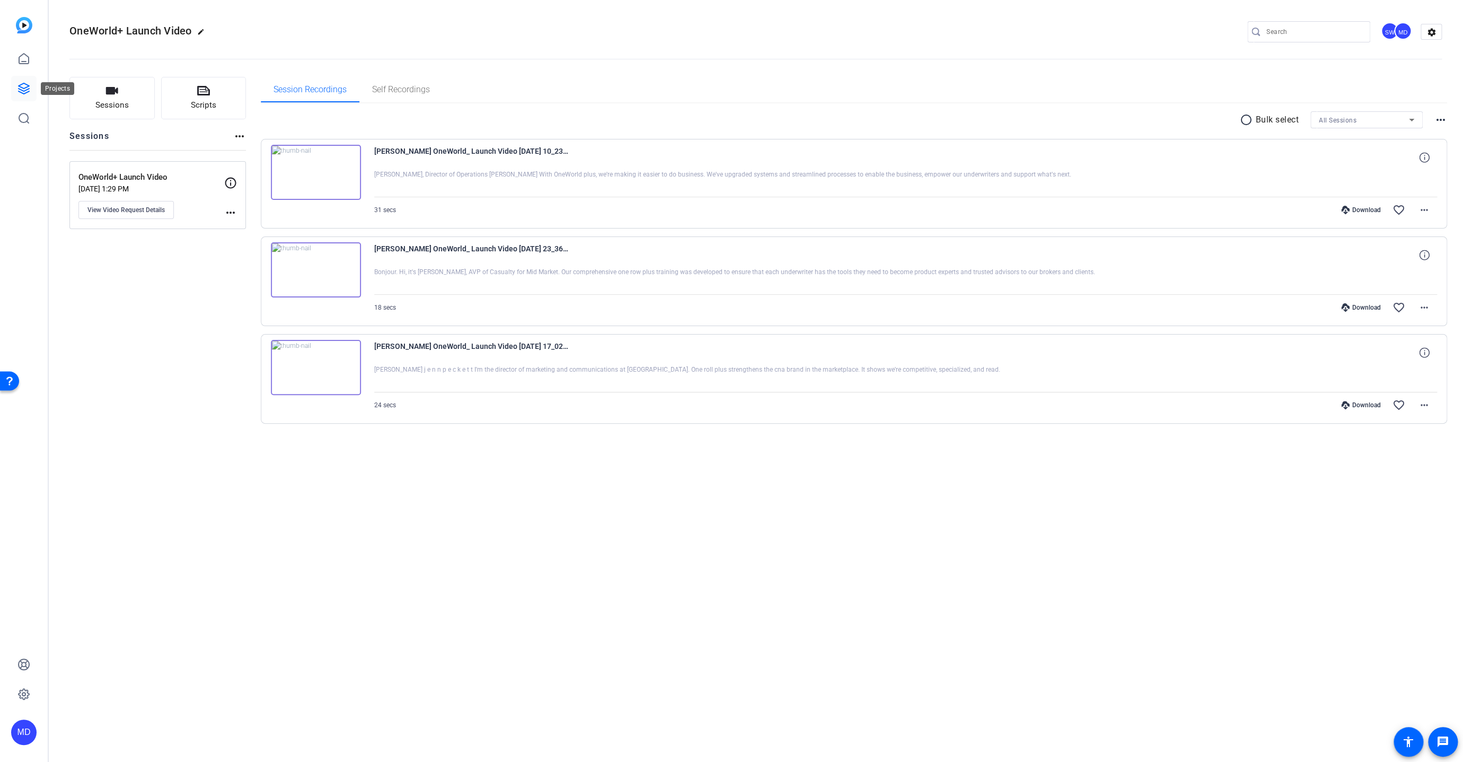
click at [21, 90] on icon at bounding box center [24, 88] width 11 height 11
